Goal: Task Accomplishment & Management: Manage account settings

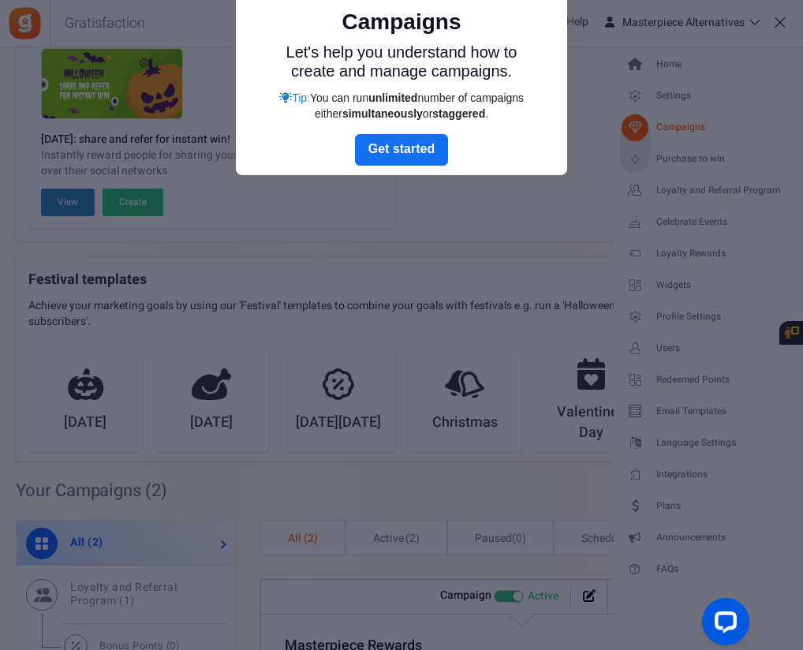
click at [668, 342] on div at bounding box center [401, 325] width 803 height 650
click at [582, 174] on div at bounding box center [401, 325] width 803 height 650
click at [409, 151] on link "Next" at bounding box center [401, 150] width 93 height 32
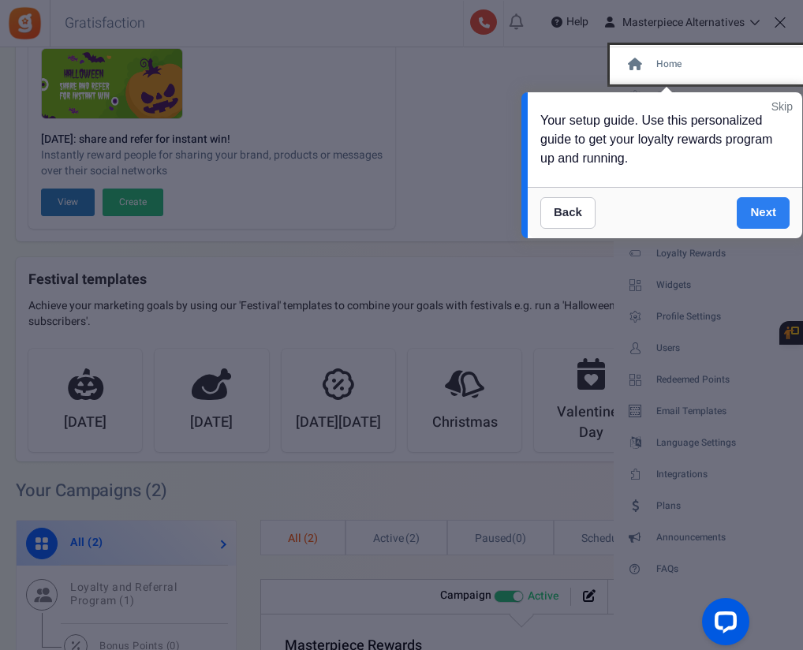
click at [757, 215] on link "Next" at bounding box center [763, 213] width 53 height 32
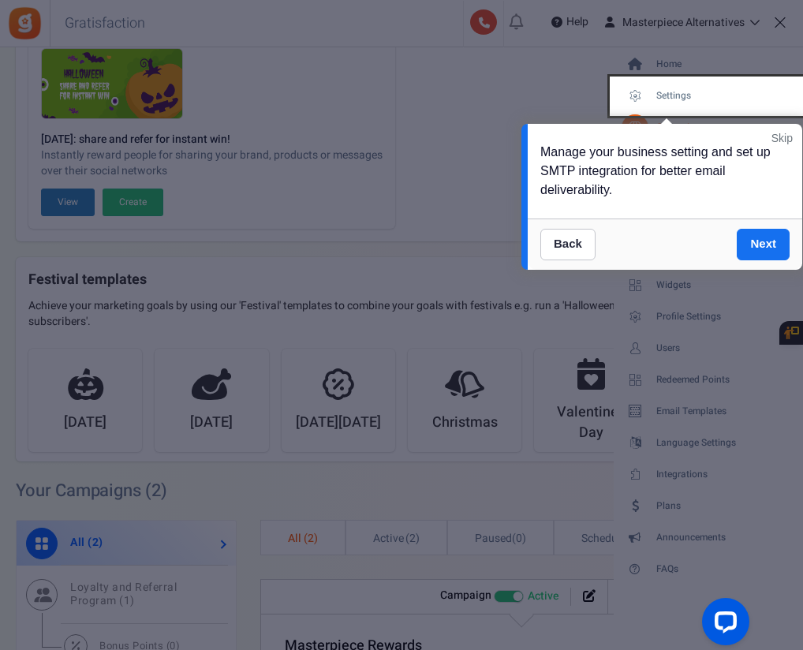
click at [782, 141] on link "Skip" at bounding box center [782, 138] width 21 height 16
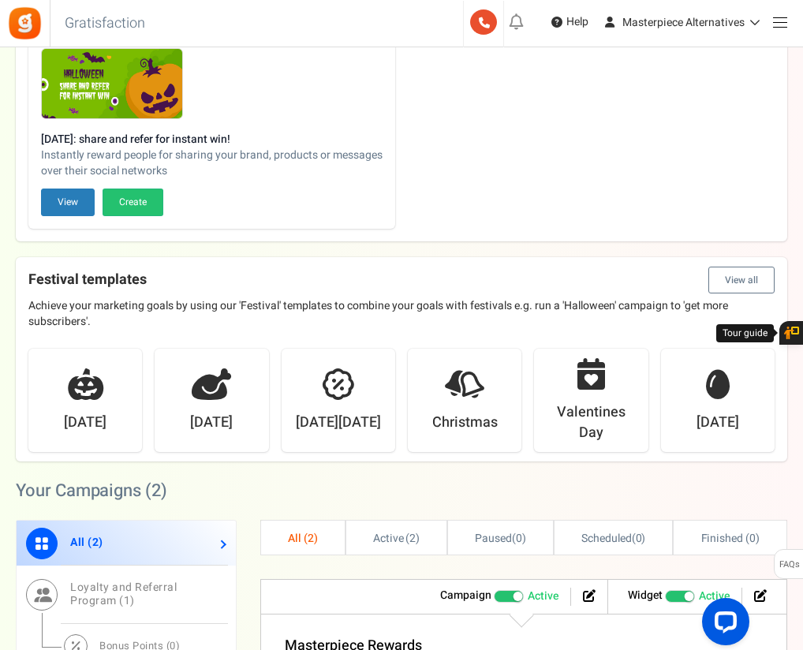
click at [776, 23] on link at bounding box center [780, 21] width 31 height 31
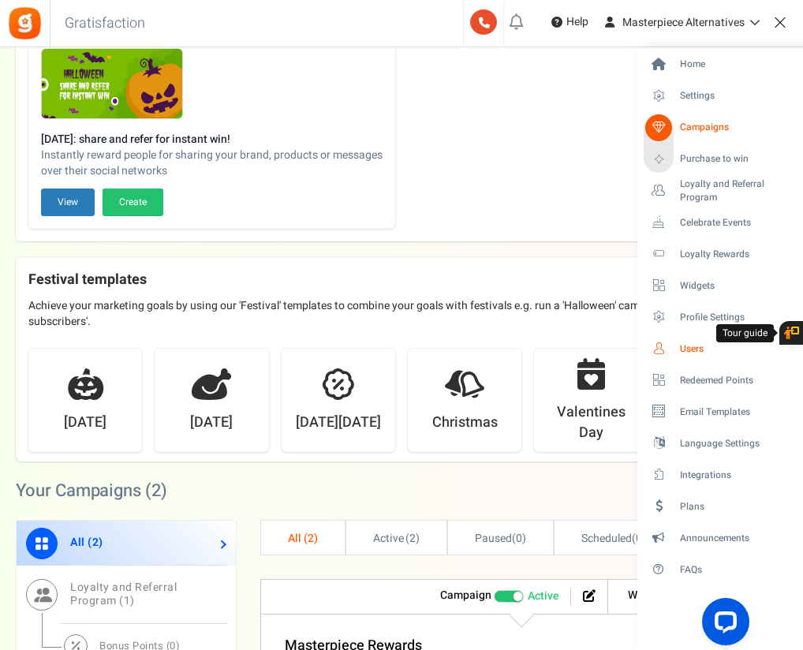
click at [682, 350] on span "Users" at bounding box center [735, 348] width 110 height 13
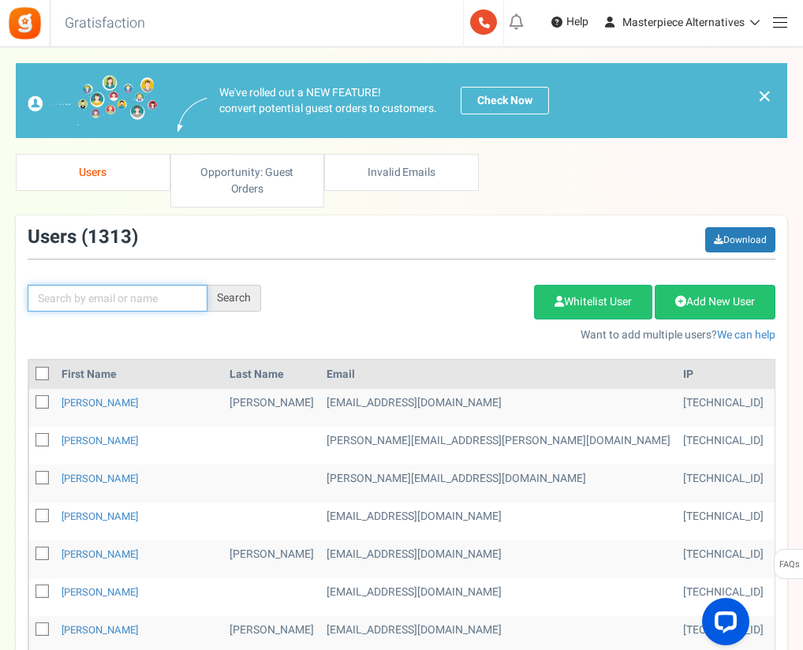
click at [126, 304] on input "text" at bounding box center [118, 298] width 180 height 27
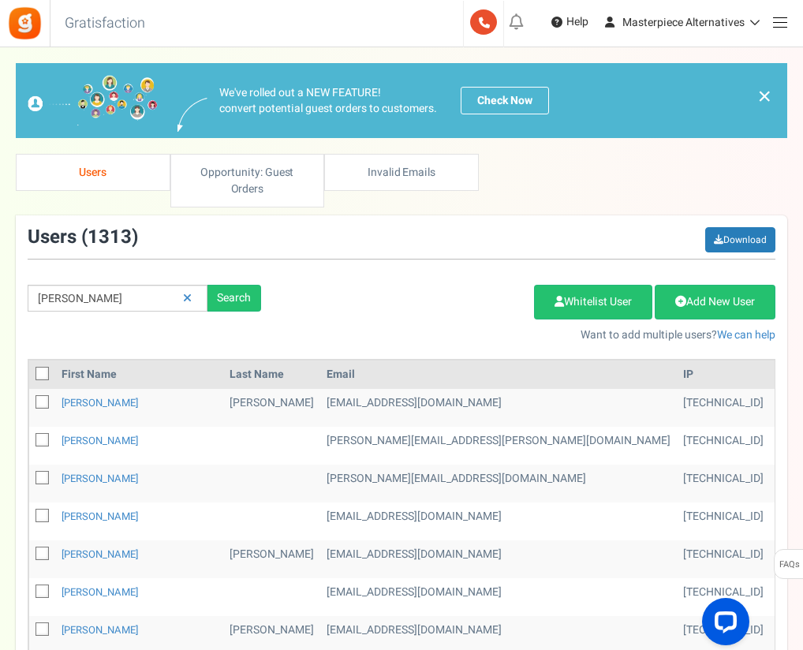
click at [122, 282] on div "[PERSON_NAME] Search Add Etsy Order Delete Selected Users Import Users Spam Pro…" at bounding box center [402, 285] width 772 height 116
click at [114, 285] on input "[PERSON_NAME]" at bounding box center [118, 298] width 180 height 27
paste input "[PERSON_NAME]"
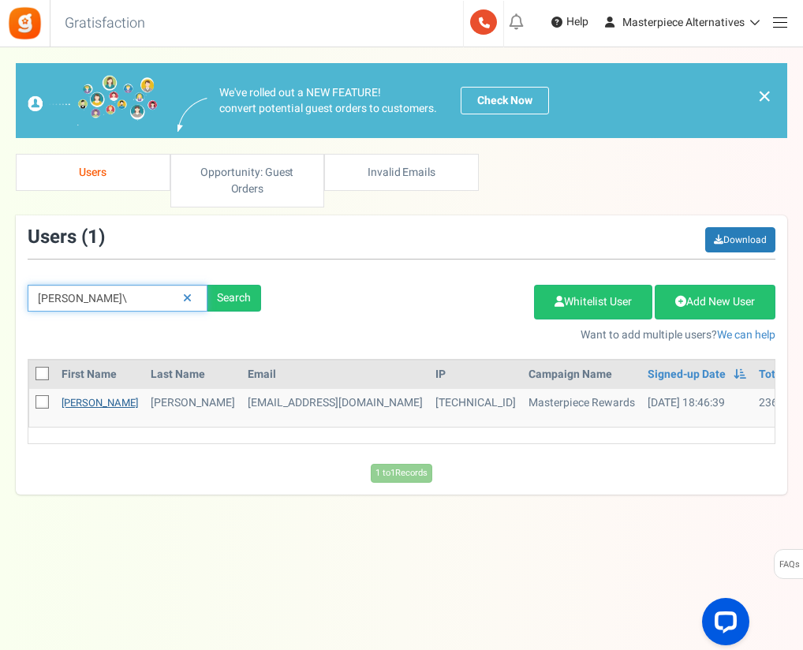
type input "[PERSON_NAME]\"
click at [78, 402] on link "[PERSON_NAME]" at bounding box center [100, 402] width 77 height 15
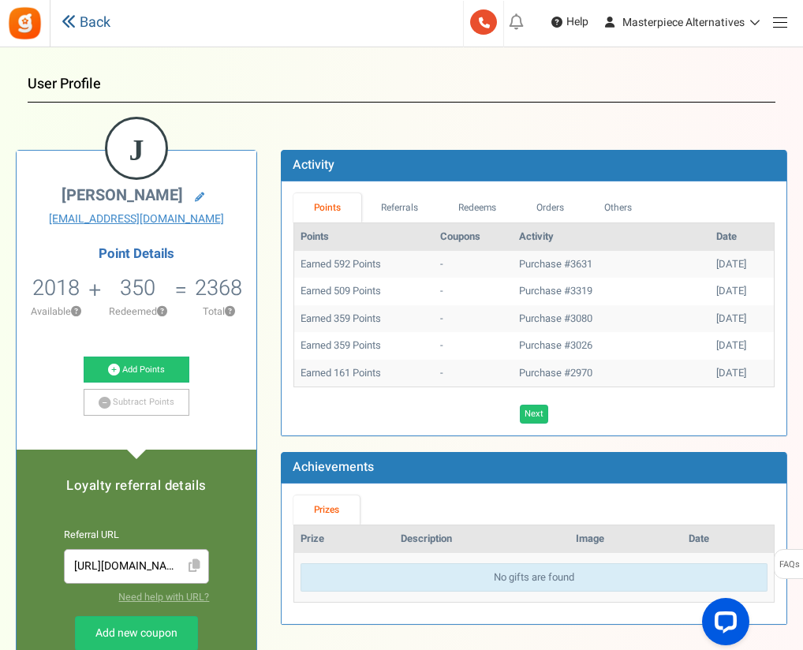
click at [77, 23] on link "Back" at bounding box center [86, 23] width 49 height 21
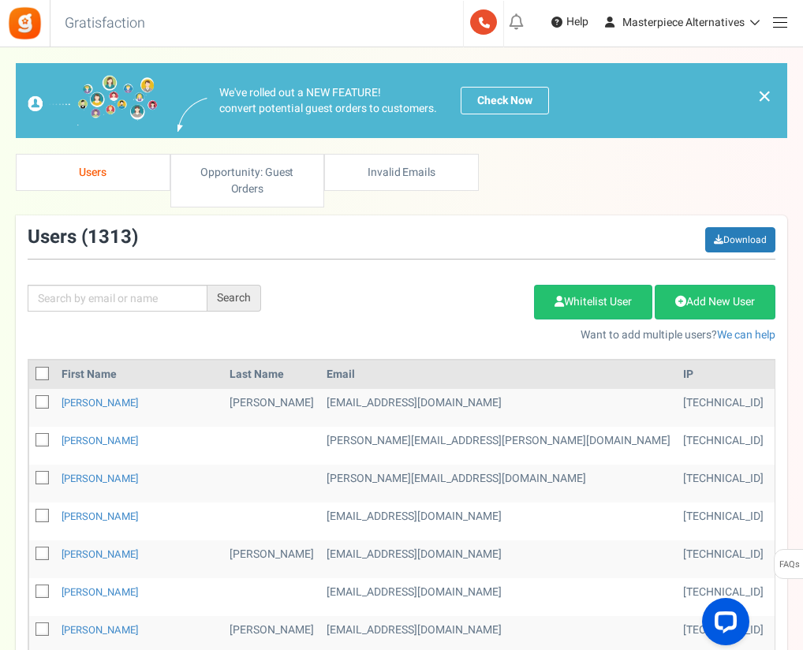
click at [781, 28] on link at bounding box center [780, 21] width 31 height 31
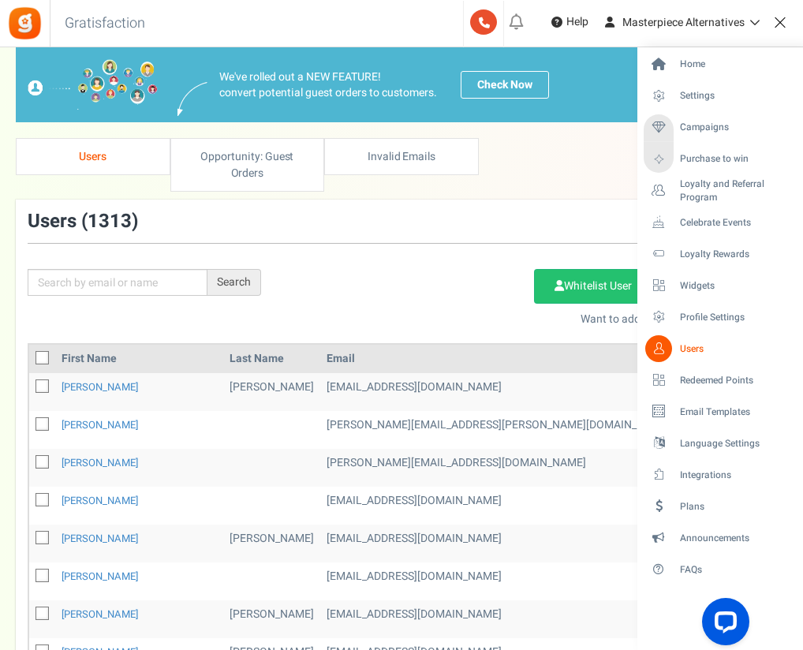
scroll to position [17, 0]
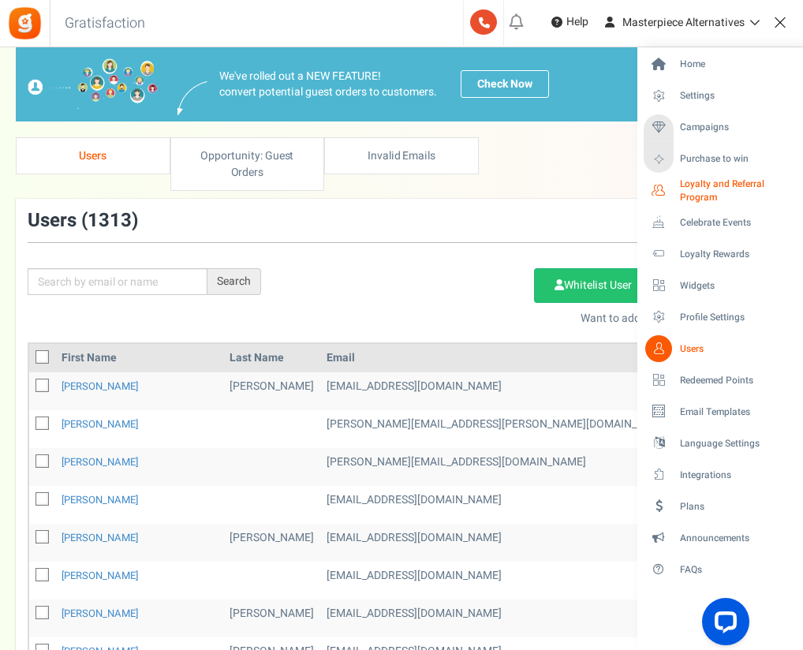
click at [701, 191] on span "Loyalty and Referral Program" at bounding box center [738, 191] width 116 height 27
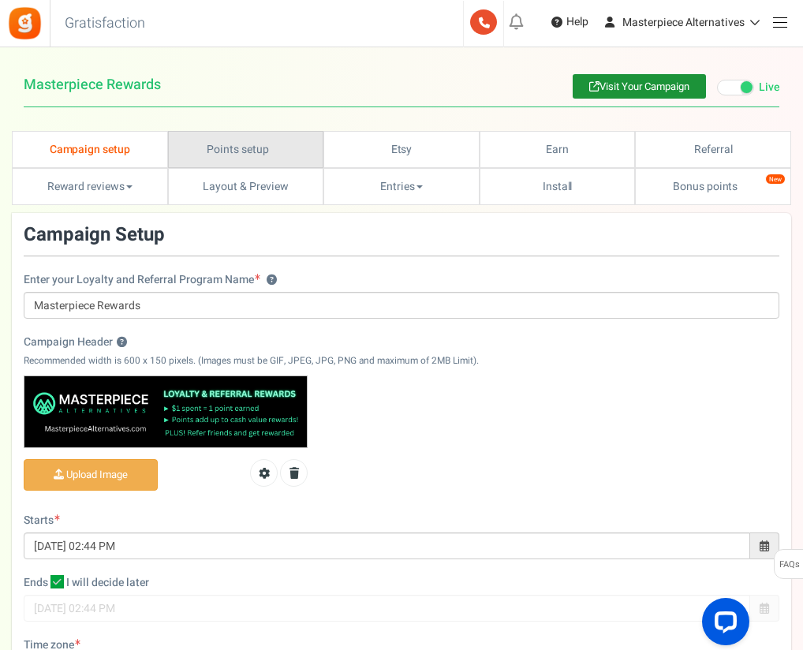
click at [258, 144] on link "Points setup New" at bounding box center [246, 149] width 156 height 37
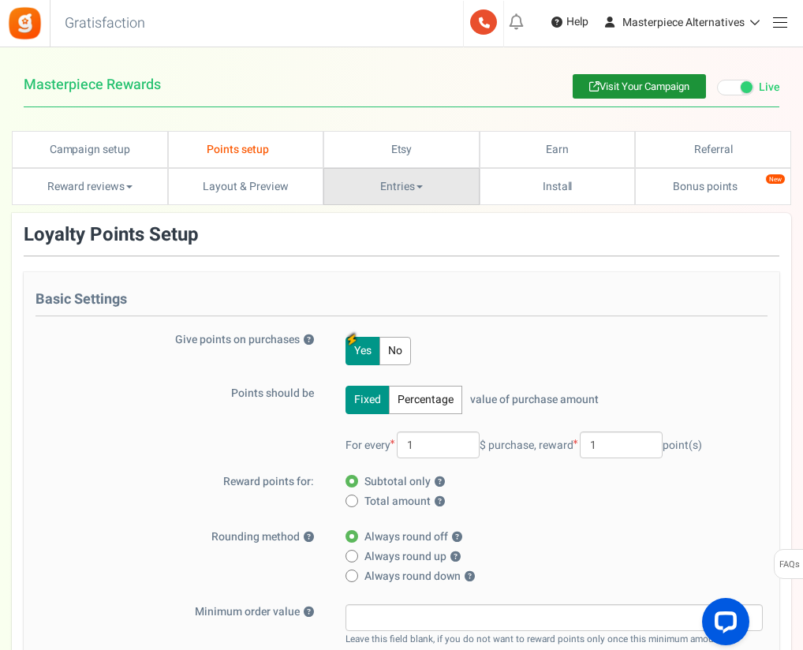
drag, startPoint x: 401, startPoint y: 189, endPoint x: 391, endPoint y: 189, distance: 10.3
click at [391, 189] on link "Entries" at bounding box center [402, 186] width 156 height 37
click at [90, 188] on link "Reward reviews" at bounding box center [90, 186] width 156 height 37
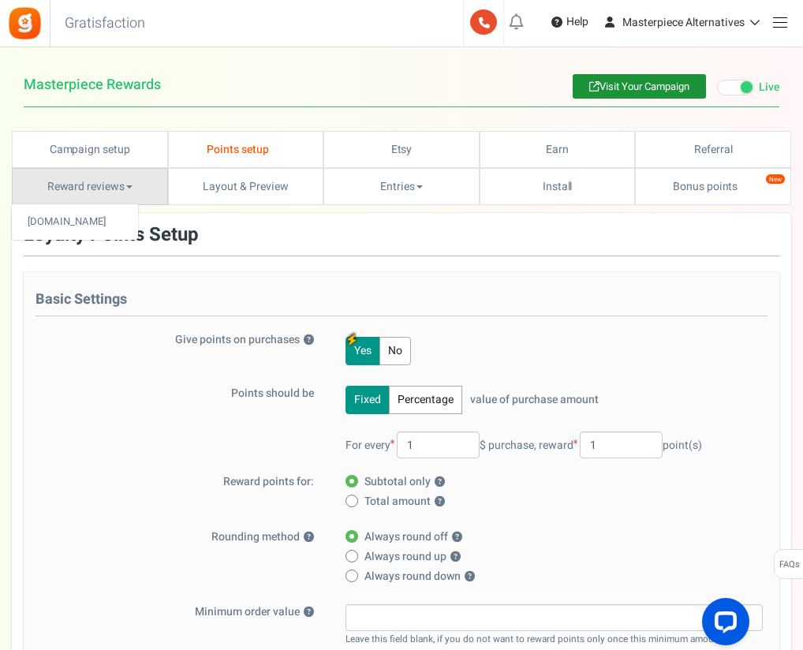
click at [103, 178] on link "Reward reviews" at bounding box center [90, 186] width 156 height 37
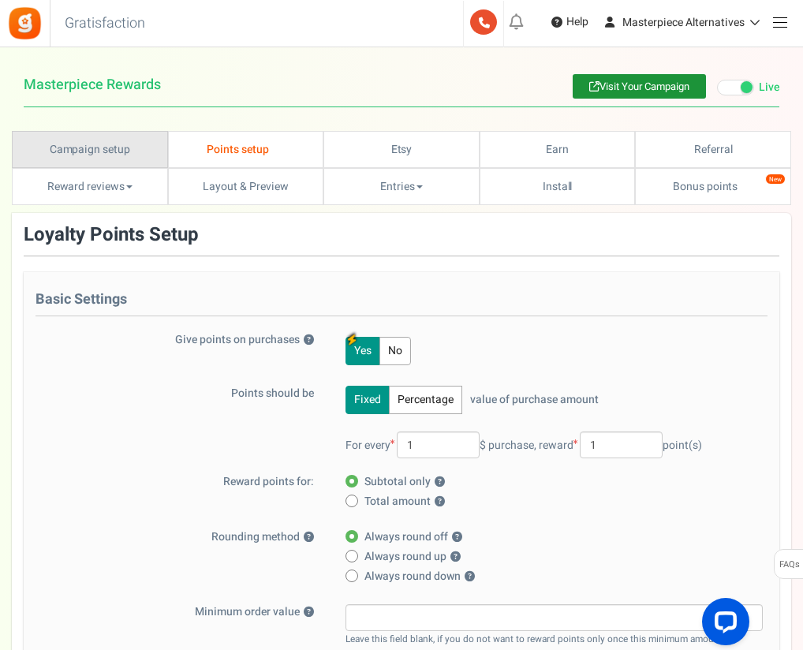
click at [103, 157] on link "Campaign setup" at bounding box center [90, 149] width 156 height 37
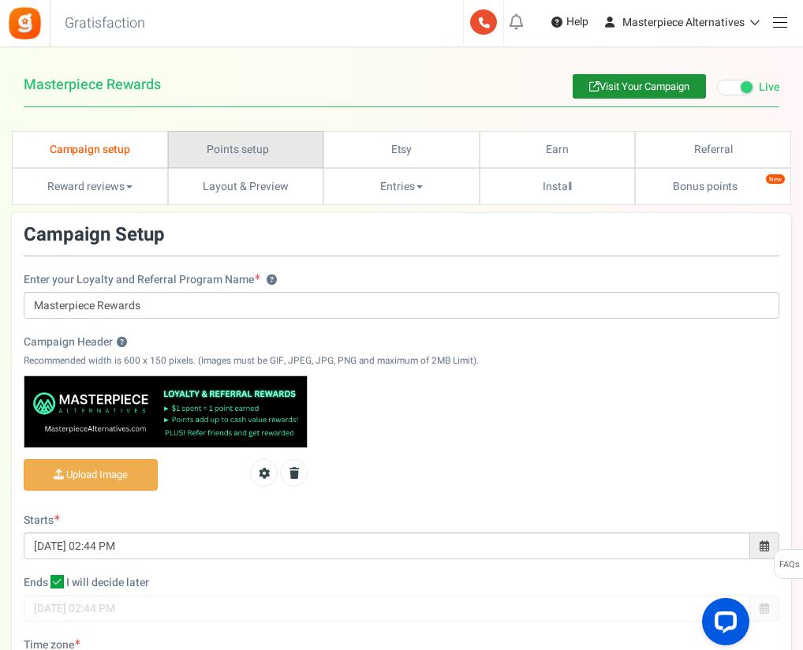
click at [245, 151] on link "Points setup New" at bounding box center [246, 149] width 156 height 37
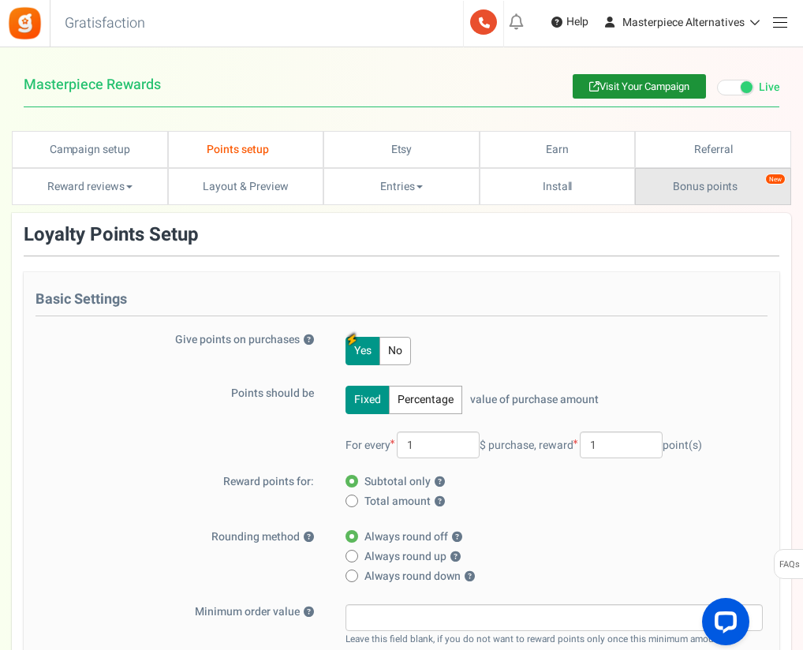
click at [690, 198] on link "Bonus points New" at bounding box center [713, 186] width 156 height 37
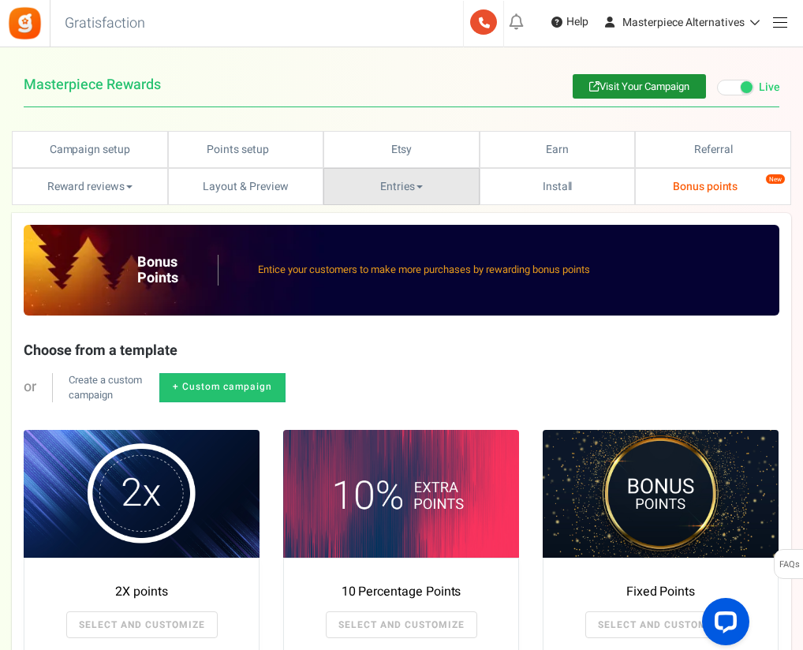
click at [419, 182] on link "Entries" at bounding box center [402, 186] width 156 height 37
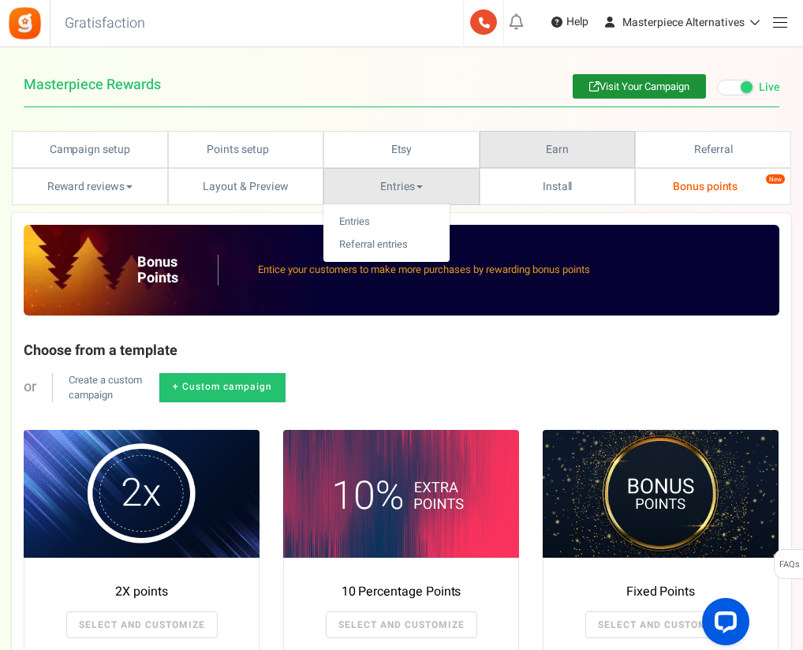
click at [531, 146] on link "Earn" at bounding box center [558, 149] width 156 height 37
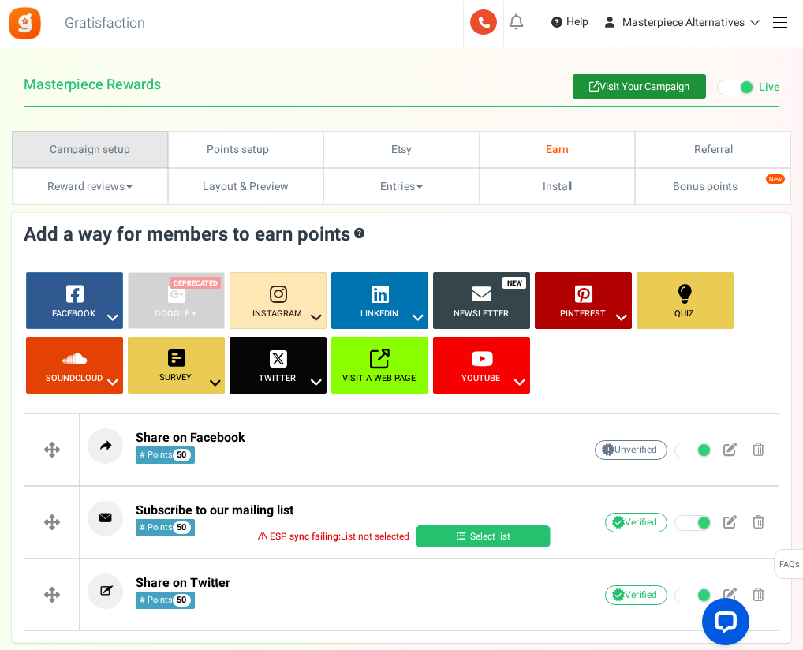
click at [101, 140] on link "Campaign setup" at bounding box center [90, 149] width 156 height 37
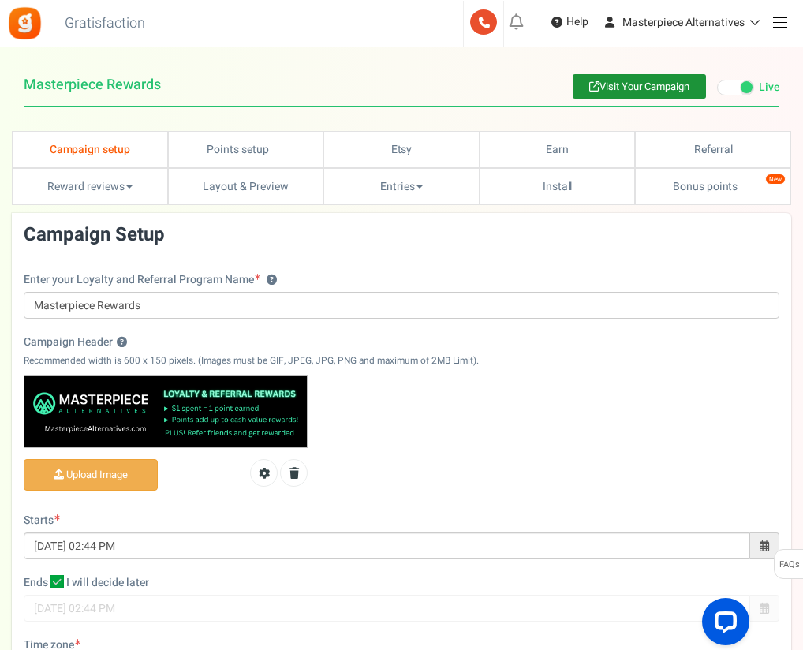
click at [776, 22] on span at bounding box center [780, 22] width 14 height 1
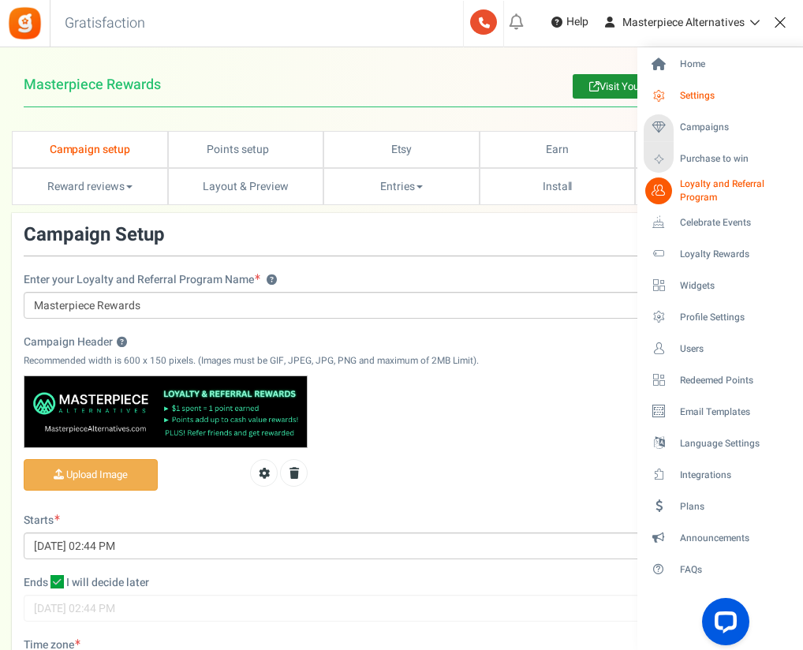
click at [714, 105] on link "Settings" at bounding box center [720, 96] width 152 height 27
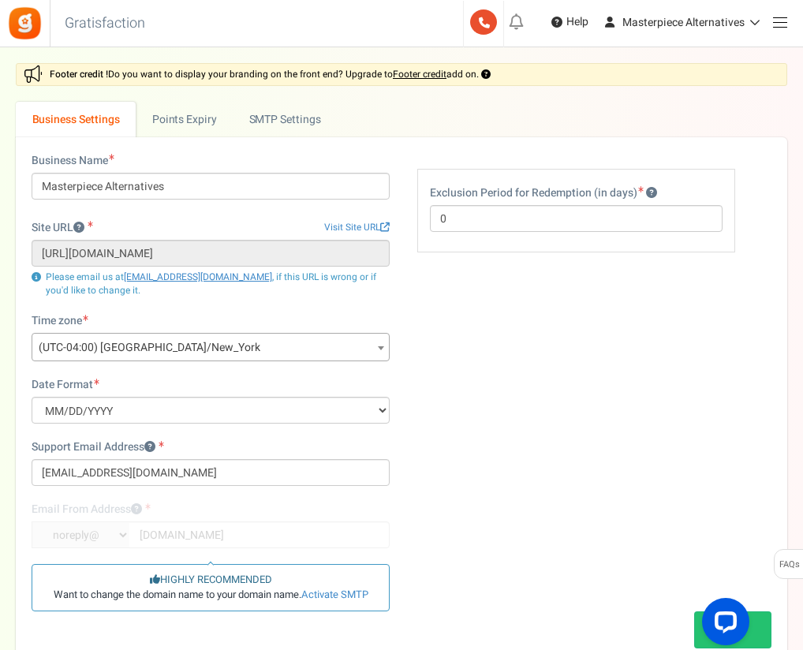
scroll to position [1, 0]
click at [202, 126] on link "Points Expiry" at bounding box center [184, 119] width 97 height 36
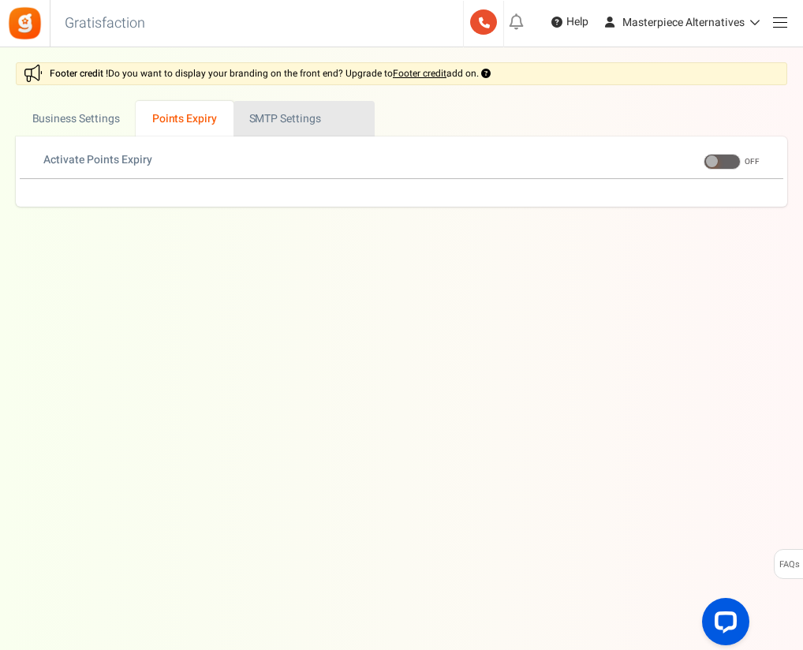
click at [294, 107] on link "Active SMTP Settings" at bounding box center [304, 119] width 141 height 36
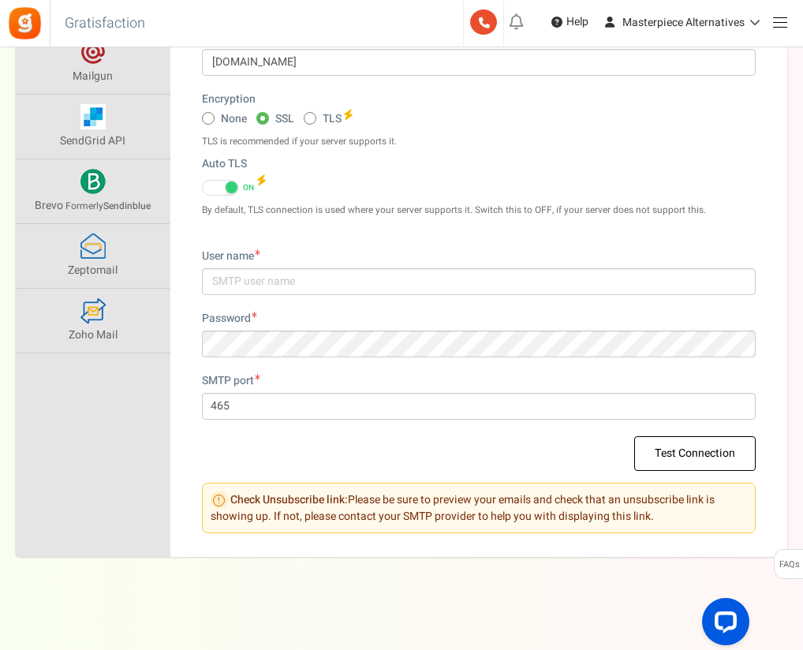
scroll to position [0, 0]
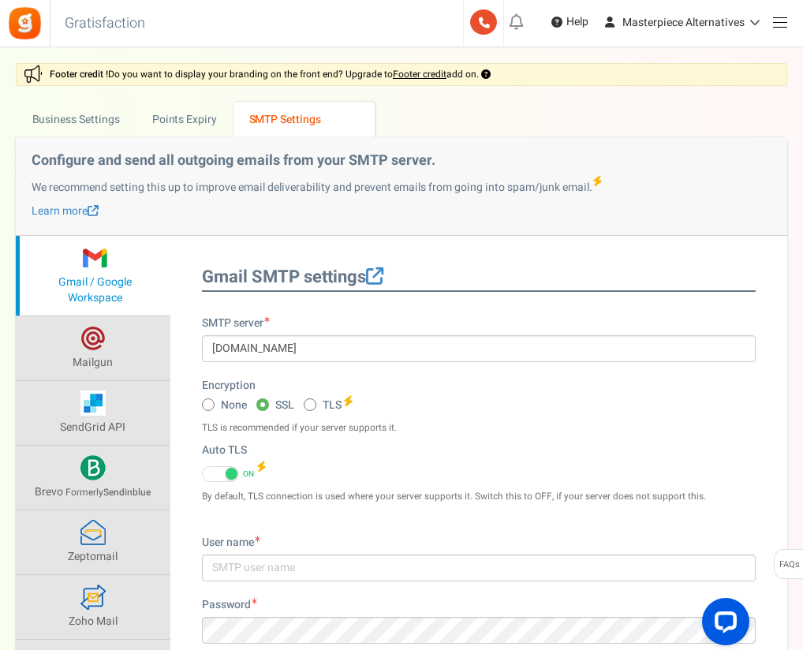
click at [781, 28] on link at bounding box center [780, 21] width 31 height 31
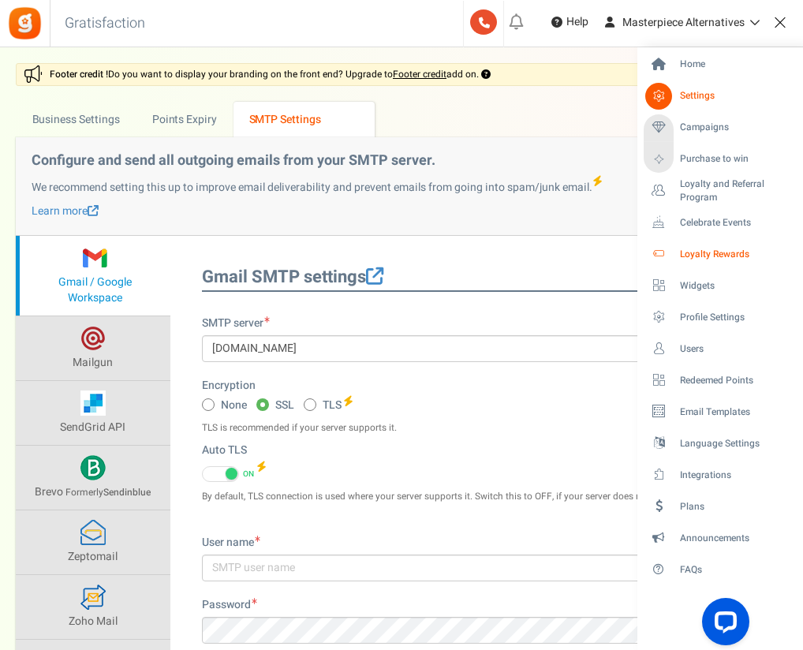
click at [707, 255] on span "Loyalty Rewards" at bounding box center [735, 254] width 110 height 13
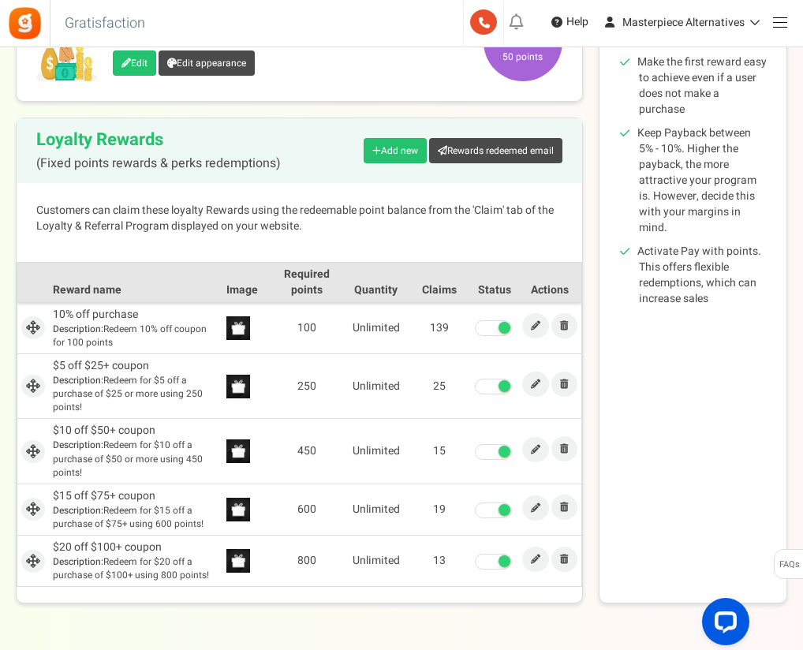
scroll to position [339, 0]
